Goal: Transaction & Acquisition: Purchase product/service

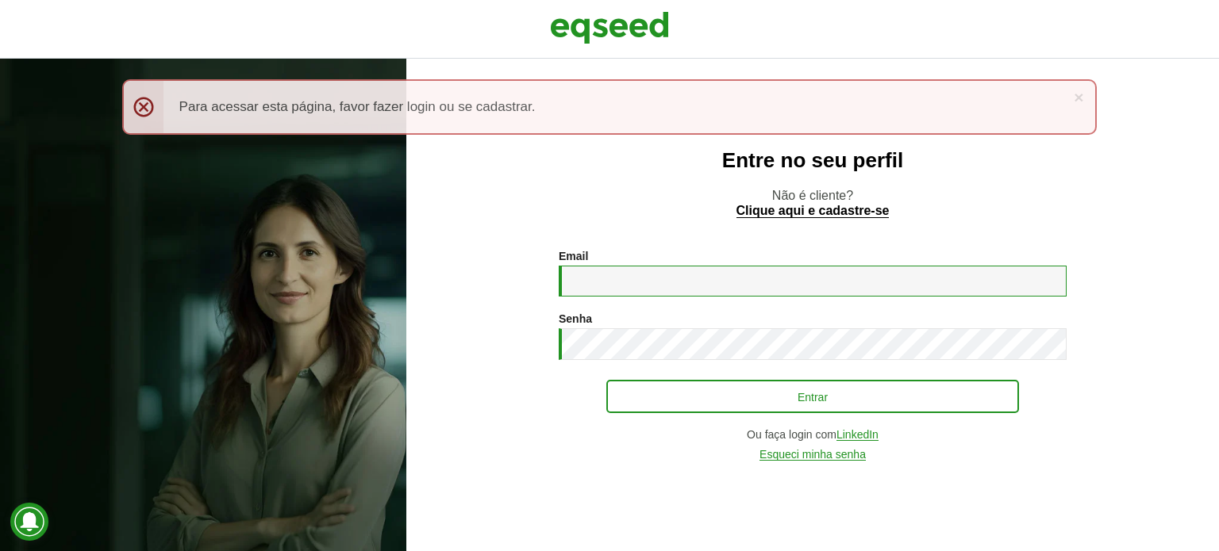
type input "**********"
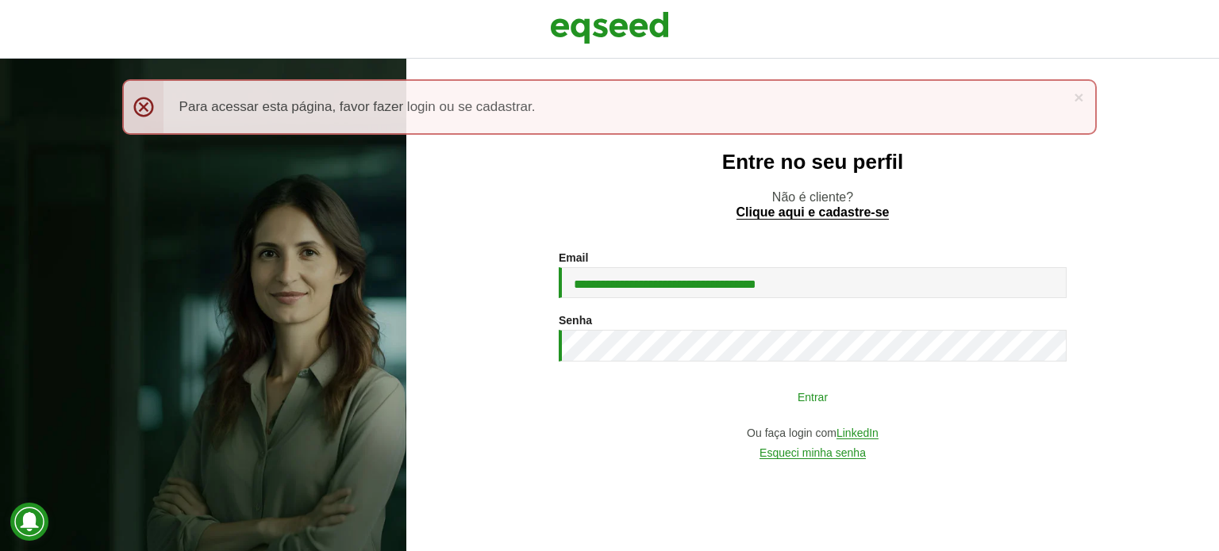
click at [729, 391] on button "Entrar" at bounding box center [812, 397] width 413 height 30
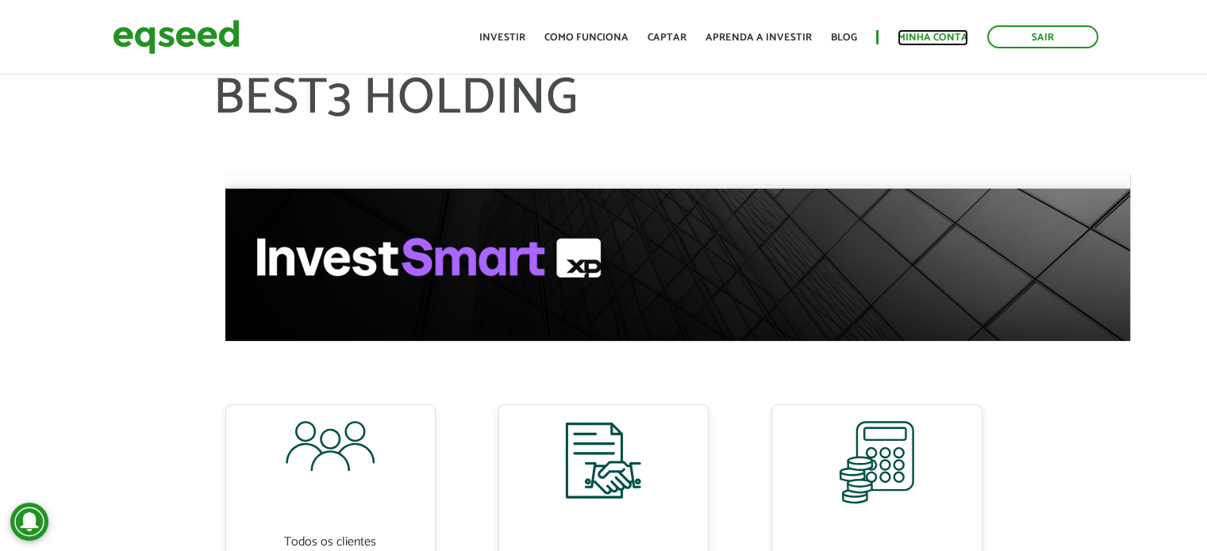
click at [918, 43] on link "Minha conta" at bounding box center [932, 38] width 71 height 10
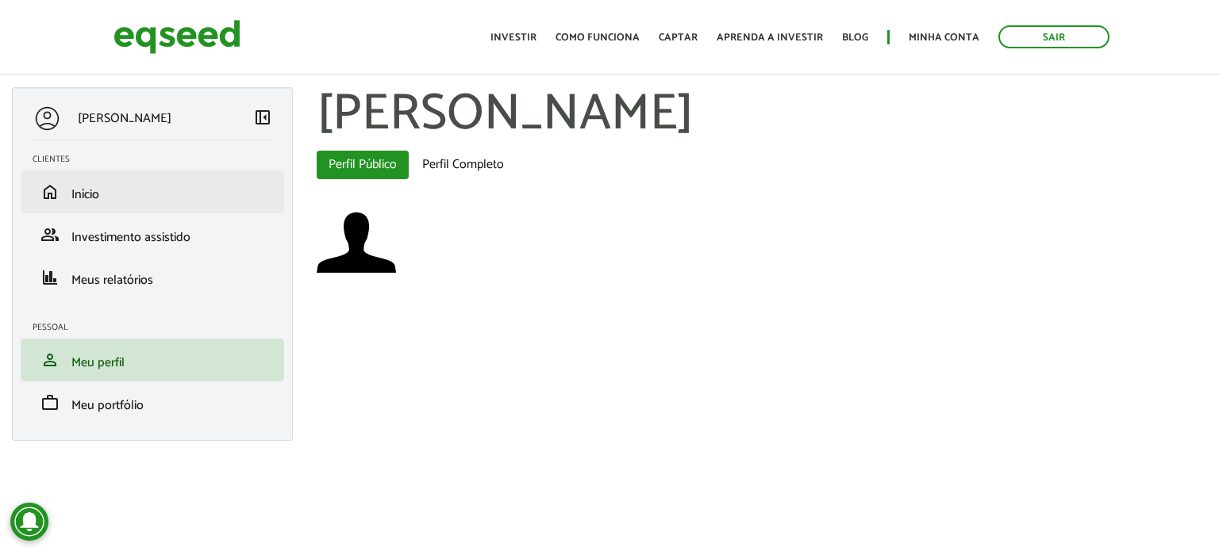
click at [102, 174] on li "home Início" at bounding box center [152, 192] width 263 height 43
click at [83, 207] on li "home Início" at bounding box center [152, 192] width 263 height 43
click at [83, 206] on li "home Início" at bounding box center [152, 192] width 263 height 43
click at [83, 202] on span "Início" at bounding box center [85, 194] width 28 height 21
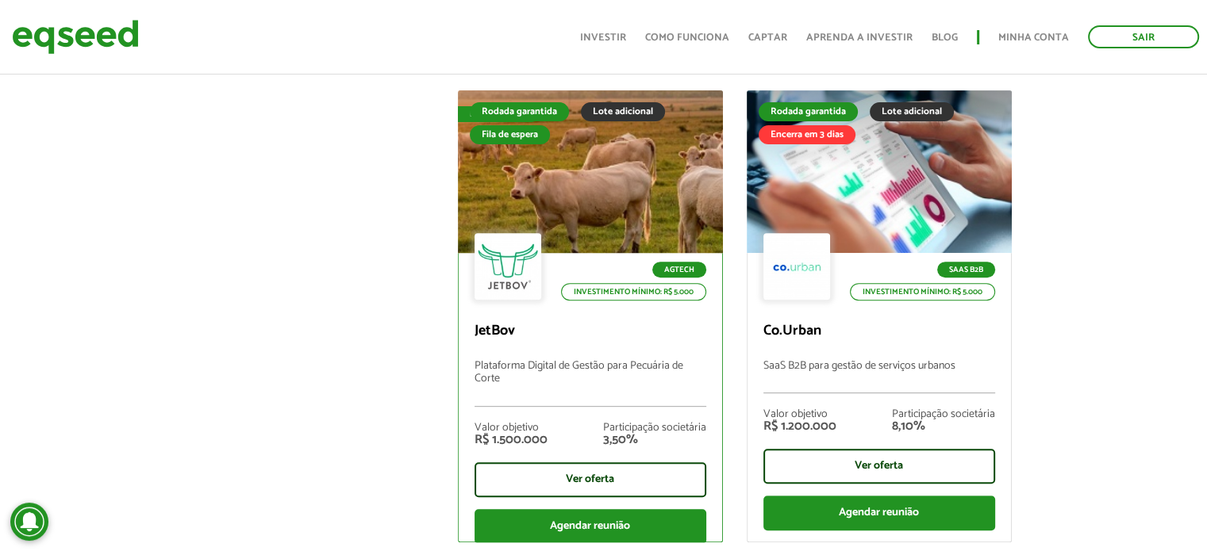
scroll to position [635, 0]
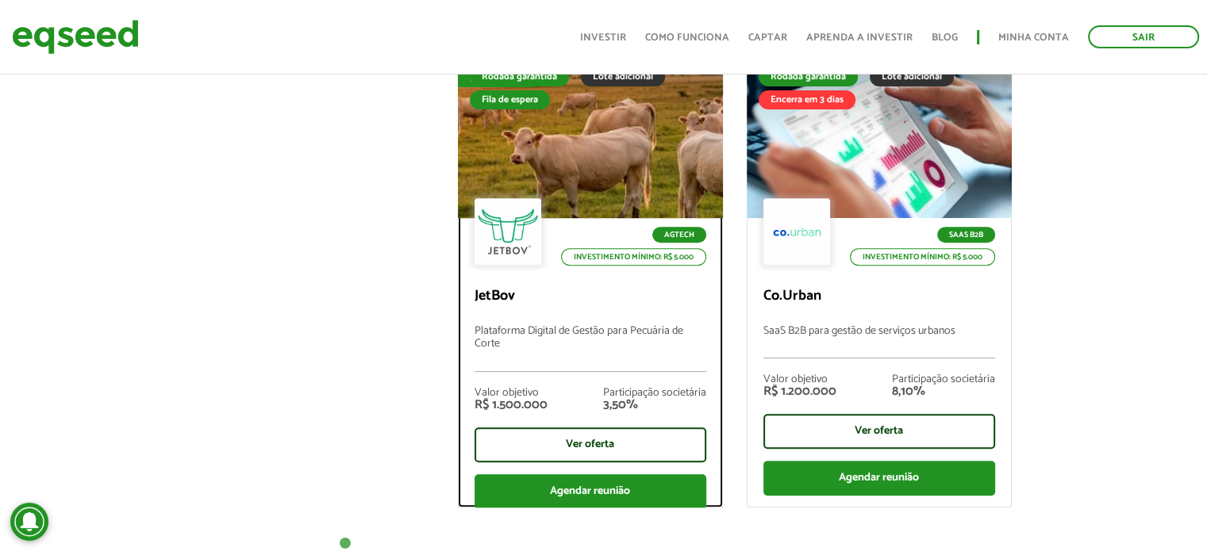
click at [620, 143] on div at bounding box center [590, 137] width 318 height 195
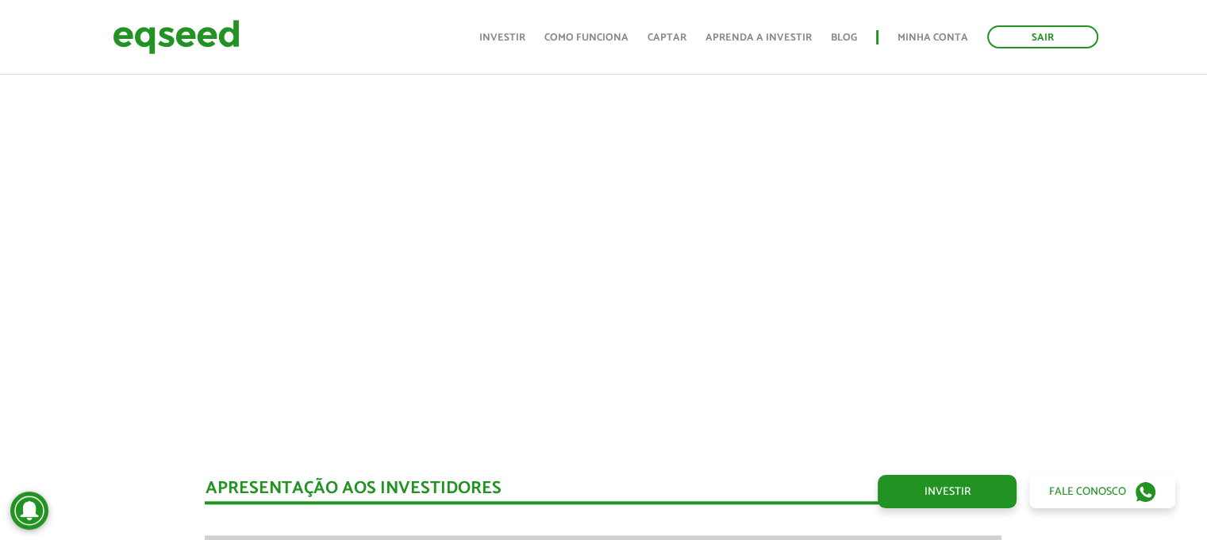
scroll to position [1589, 0]
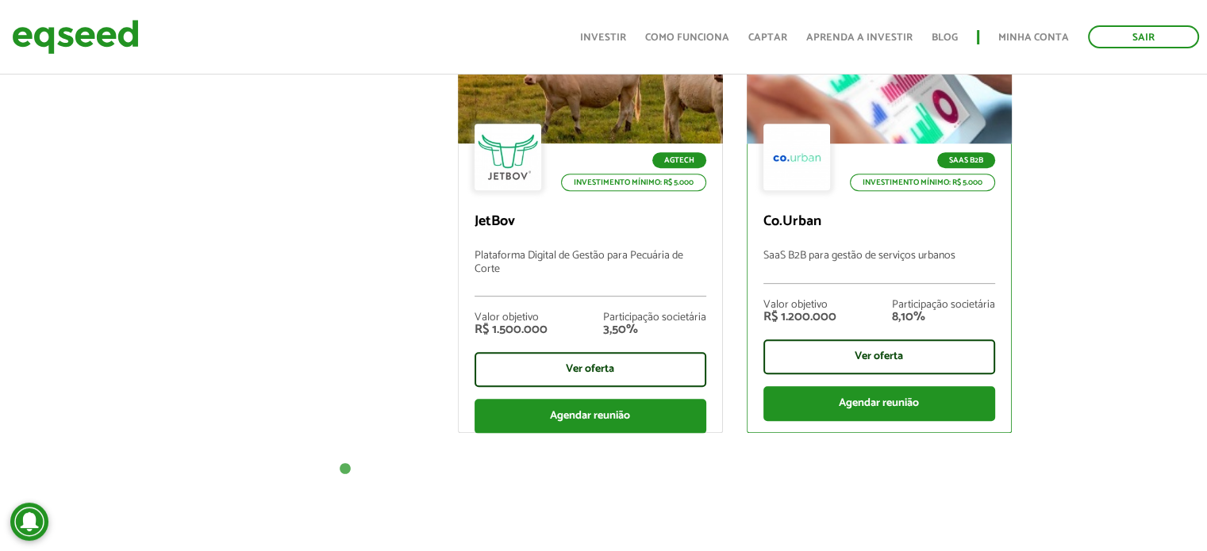
scroll to position [555, 0]
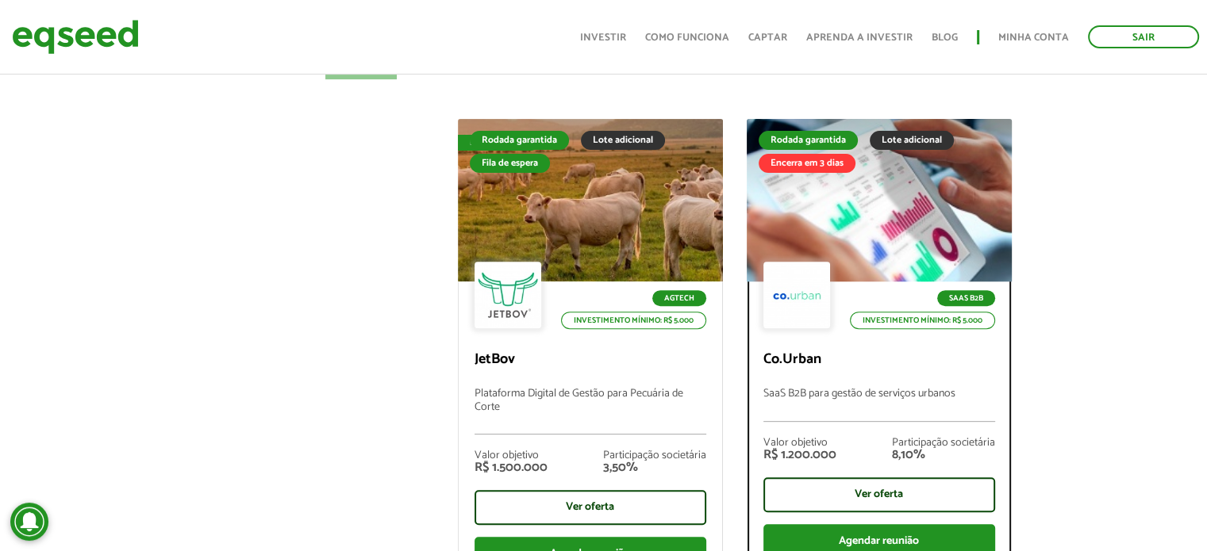
click at [844, 256] on div at bounding box center [879, 199] width 318 height 195
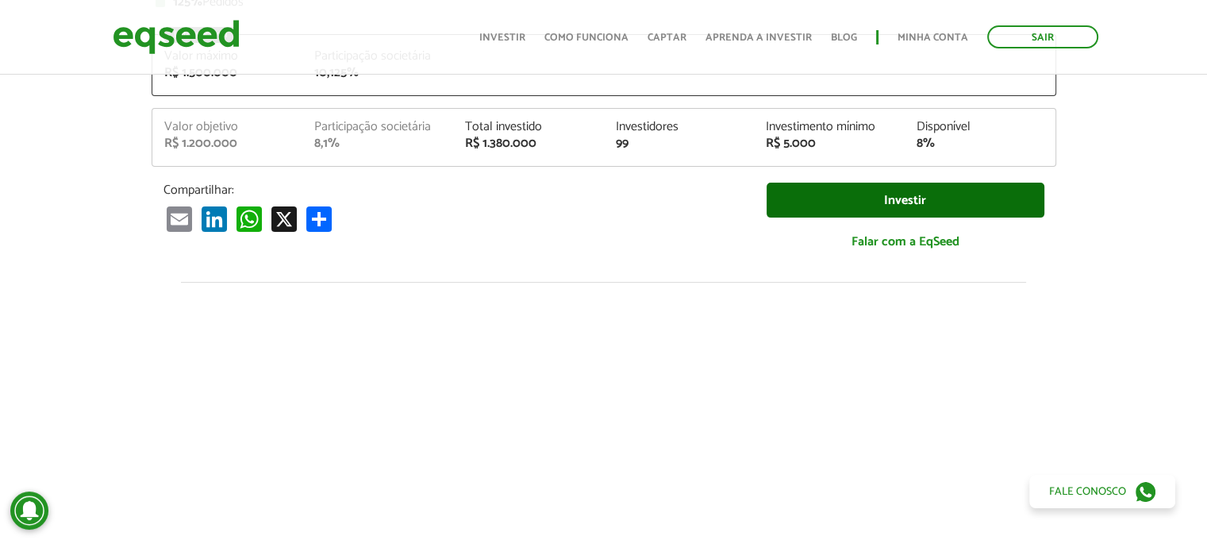
scroll to position [397, 0]
